Goal: Obtain resource: Download file/media

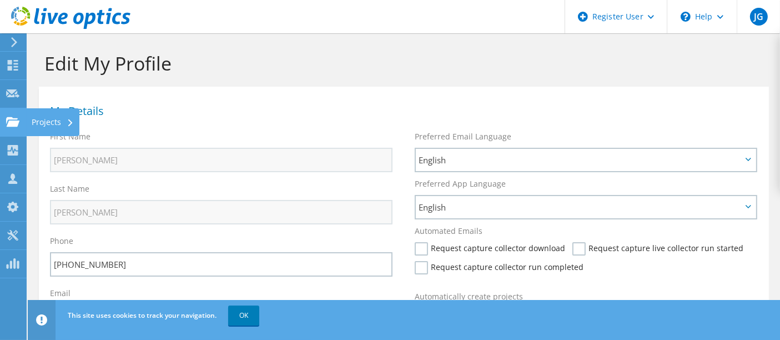
click at [36, 120] on div "Projects" at bounding box center [52, 122] width 53 height 28
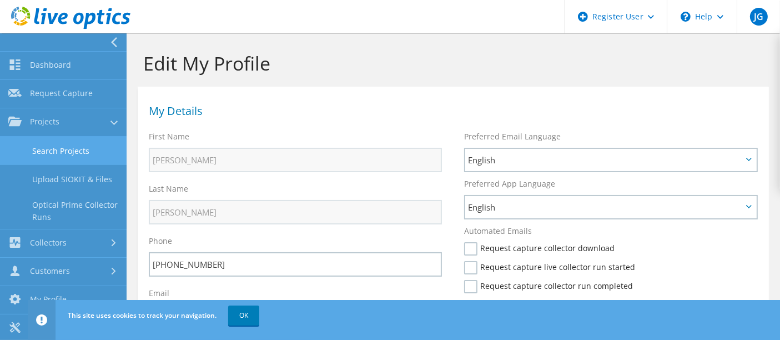
click at [43, 152] on link "Search Projects" at bounding box center [63, 151] width 127 height 28
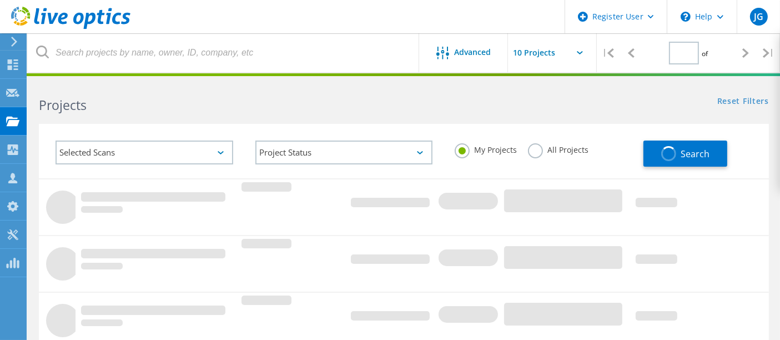
type input "1"
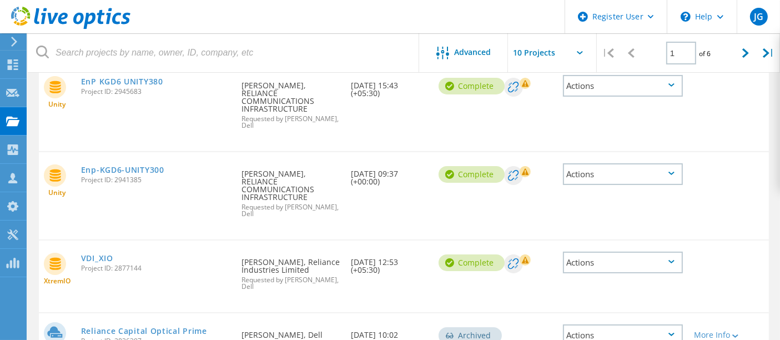
scroll to position [123, 0]
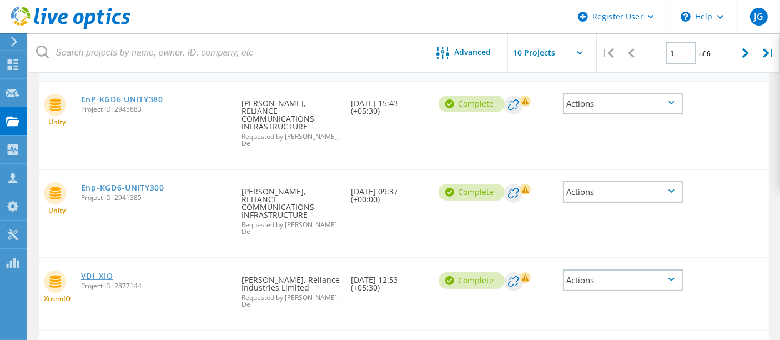
click at [110, 272] on link "VDI_XIO" at bounding box center [97, 276] width 32 height 8
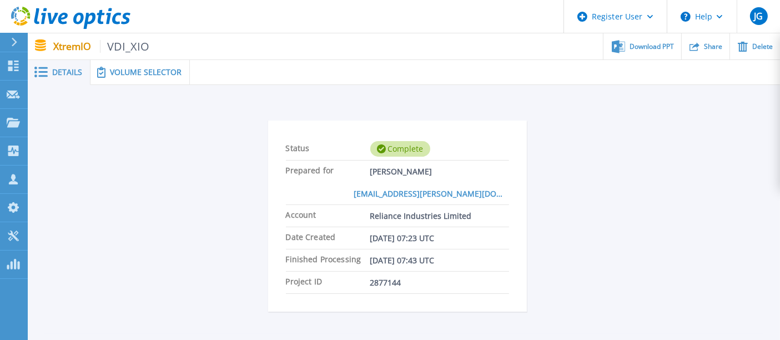
click at [136, 68] on span "Volume Selector" at bounding box center [146, 72] width 72 height 8
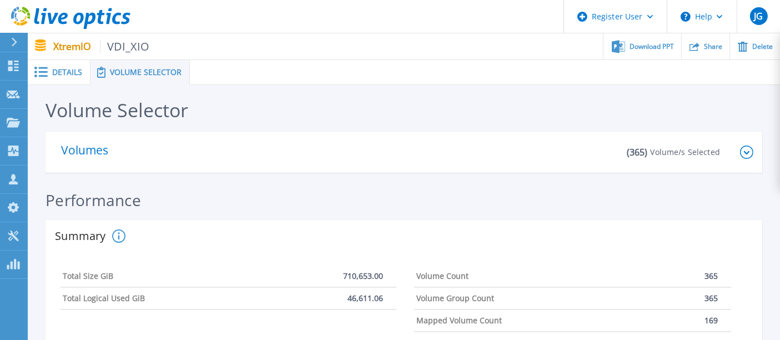
click at [748, 150] on icon at bounding box center [746, 151] width 13 height 13
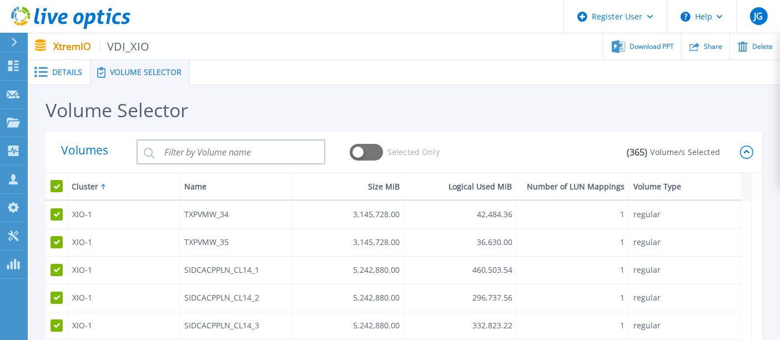
click at [47, 78] on div "Details" at bounding box center [59, 72] width 63 height 25
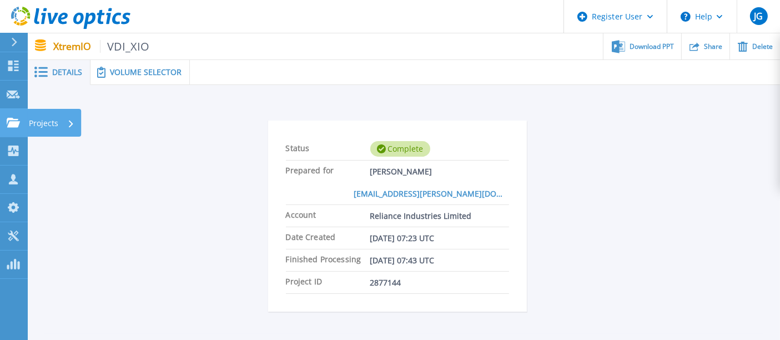
click at [23, 122] on link "Projects Projects" at bounding box center [14, 123] width 28 height 28
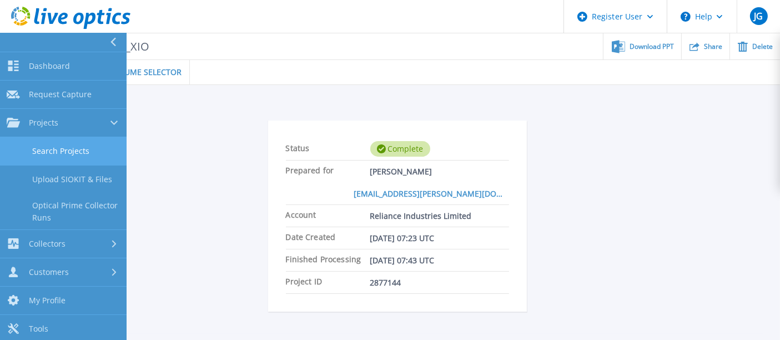
click at [82, 154] on link "Search Projects" at bounding box center [63, 151] width 127 height 28
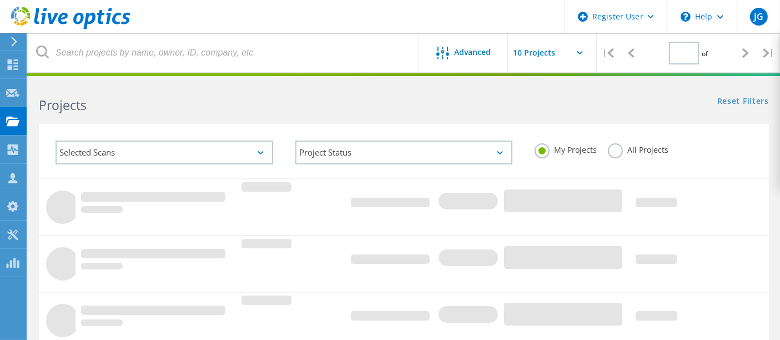
type input "1"
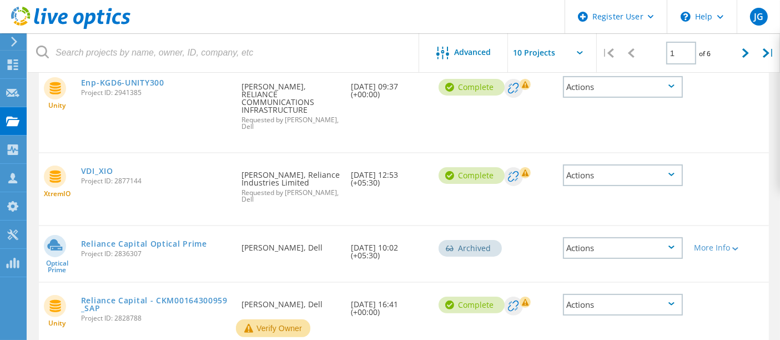
scroll to position [246, 0]
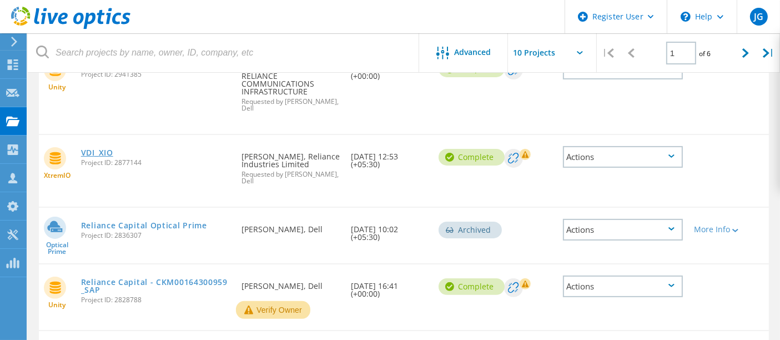
click at [113, 151] on link "VDI_XIO" at bounding box center [97, 153] width 32 height 8
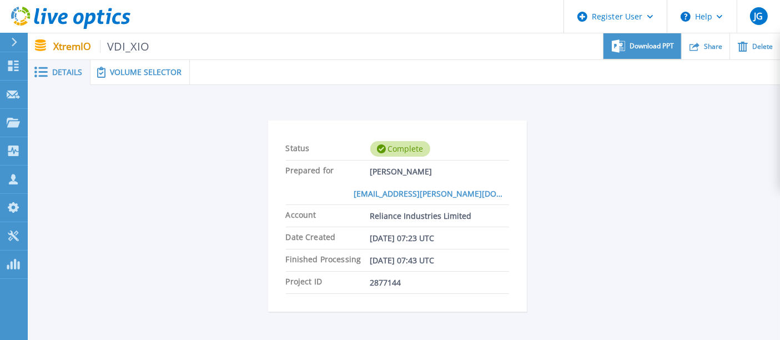
click at [636, 44] on span "Download PPT" at bounding box center [651, 46] width 44 height 7
click at [646, 49] on span "Download PPT" at bounding box center [651, 46] width 44 height 7
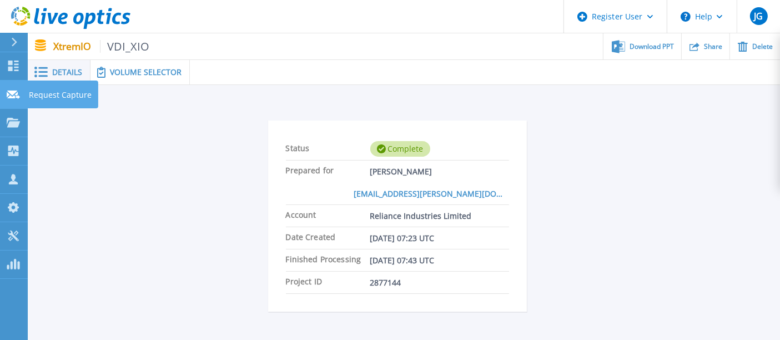
click at [16, 93] on icon at bounding box center [13, 94] width 13 height 8
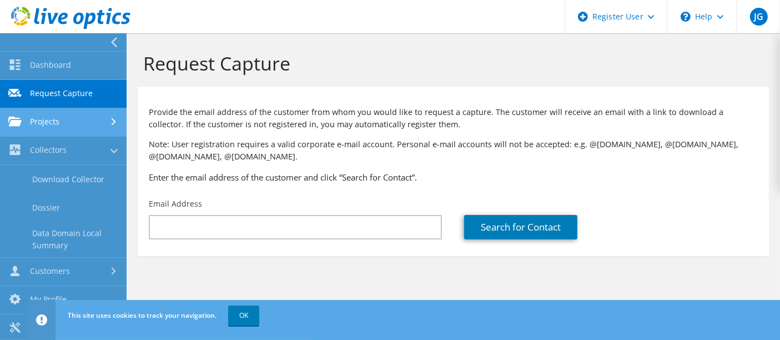
click at [70, 125] on link "Projects" at bounding box center [63, 122] width 127 height 28
